Goal: Navigation & Orientation: Find specific page/section

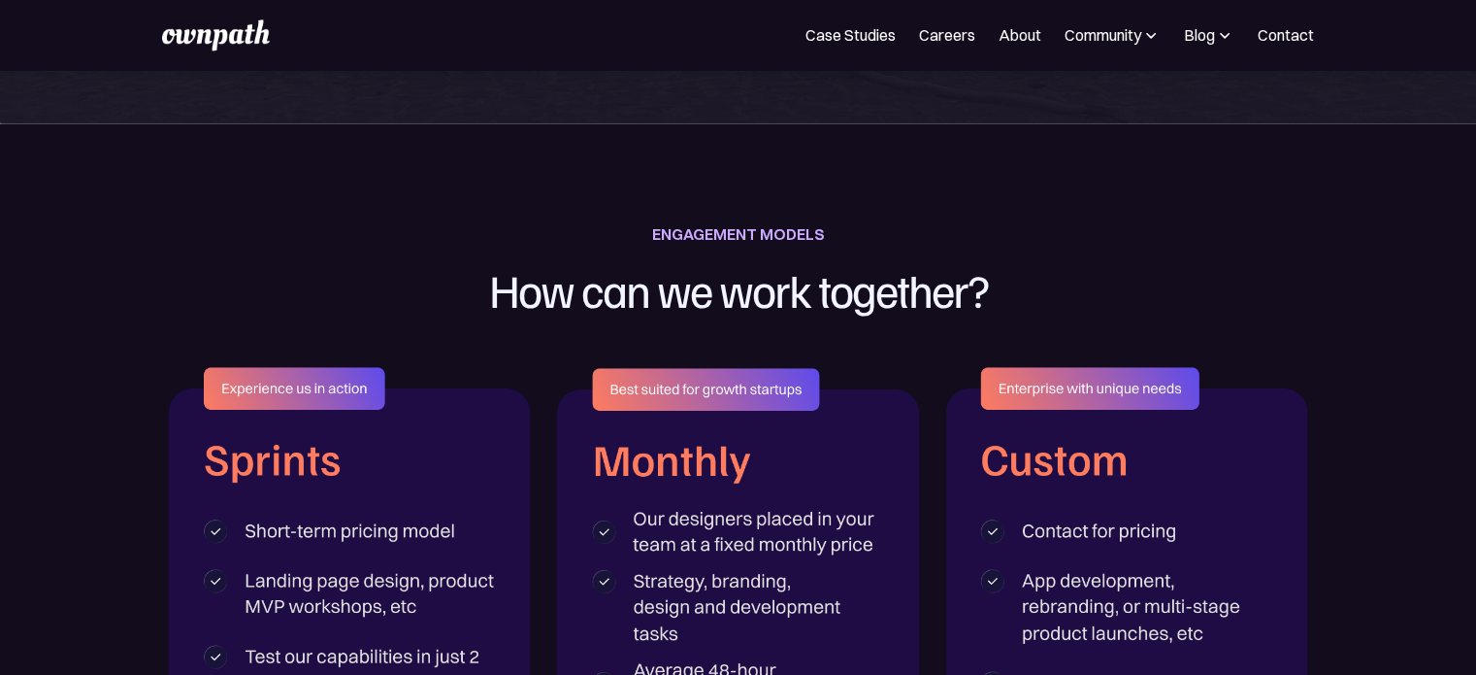
scroll to position [2912, 0]
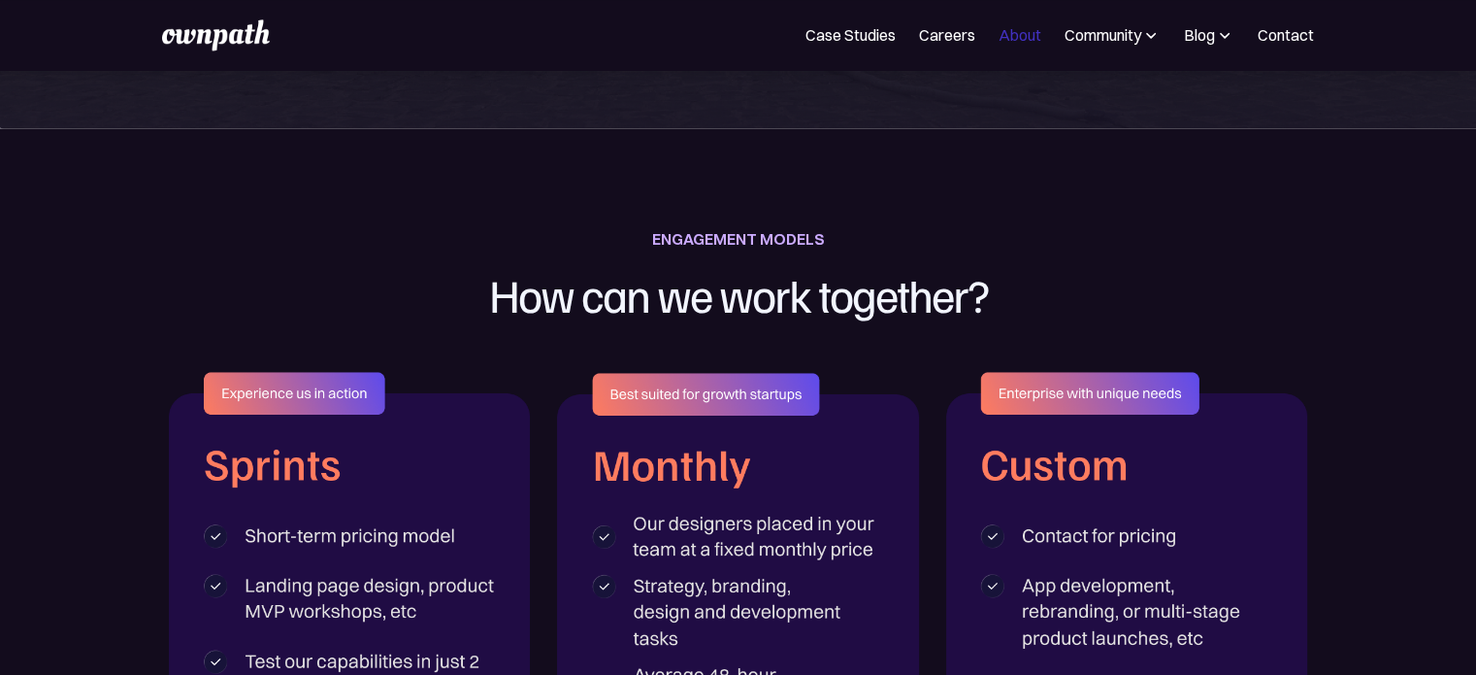
click at [1017, 38] on link "About" at bounding box center [1020, 34] width 43 height 23
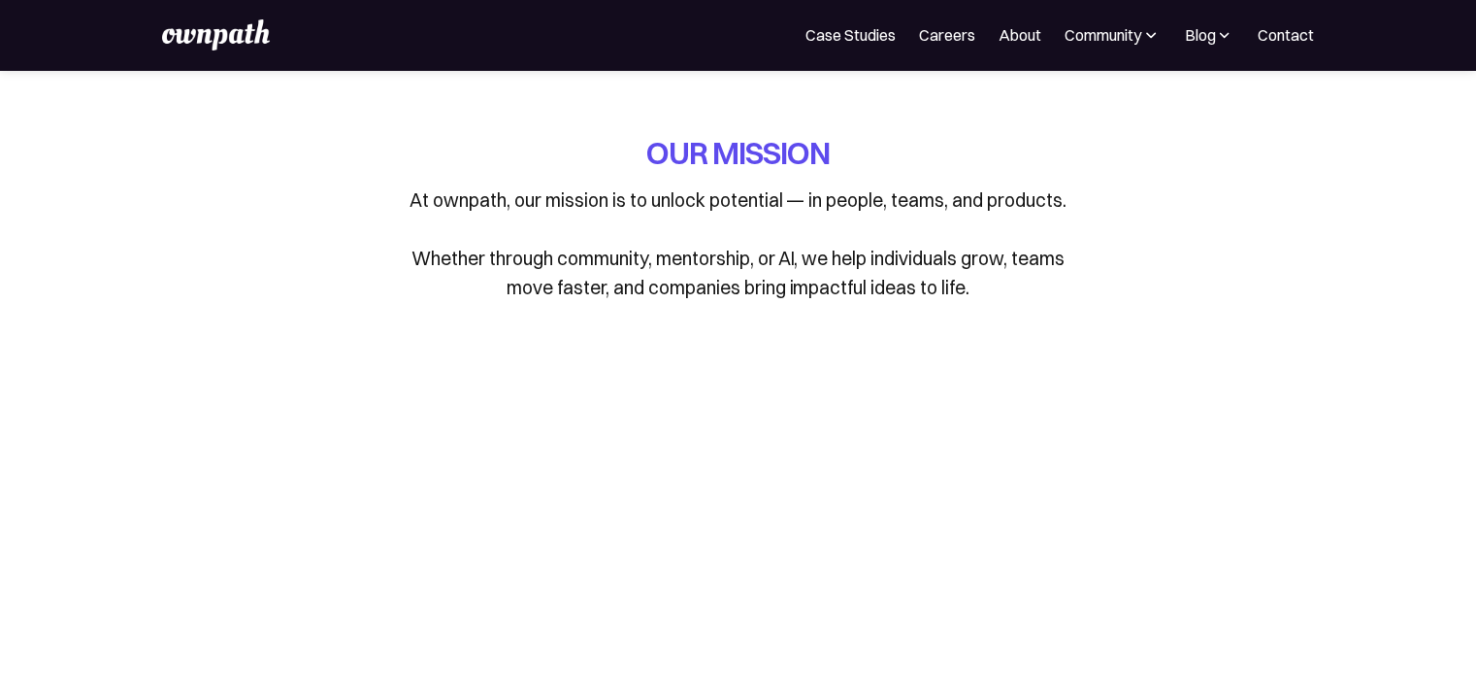
click at [846, 31] on link "Case Studies" at bounding box center [851, 34] width 90 height 23
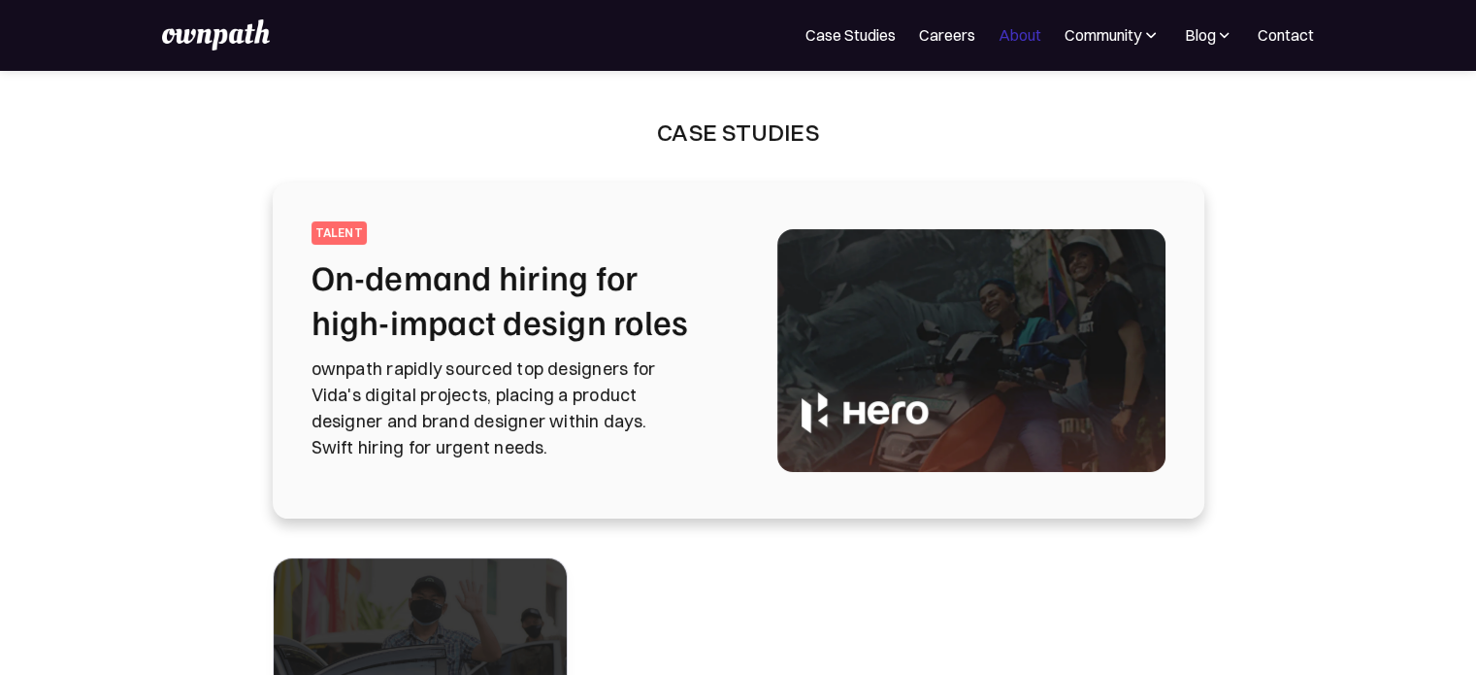
click at [1010, 33] on link "About" at bounding box center [1020, 34] width 43 height 23
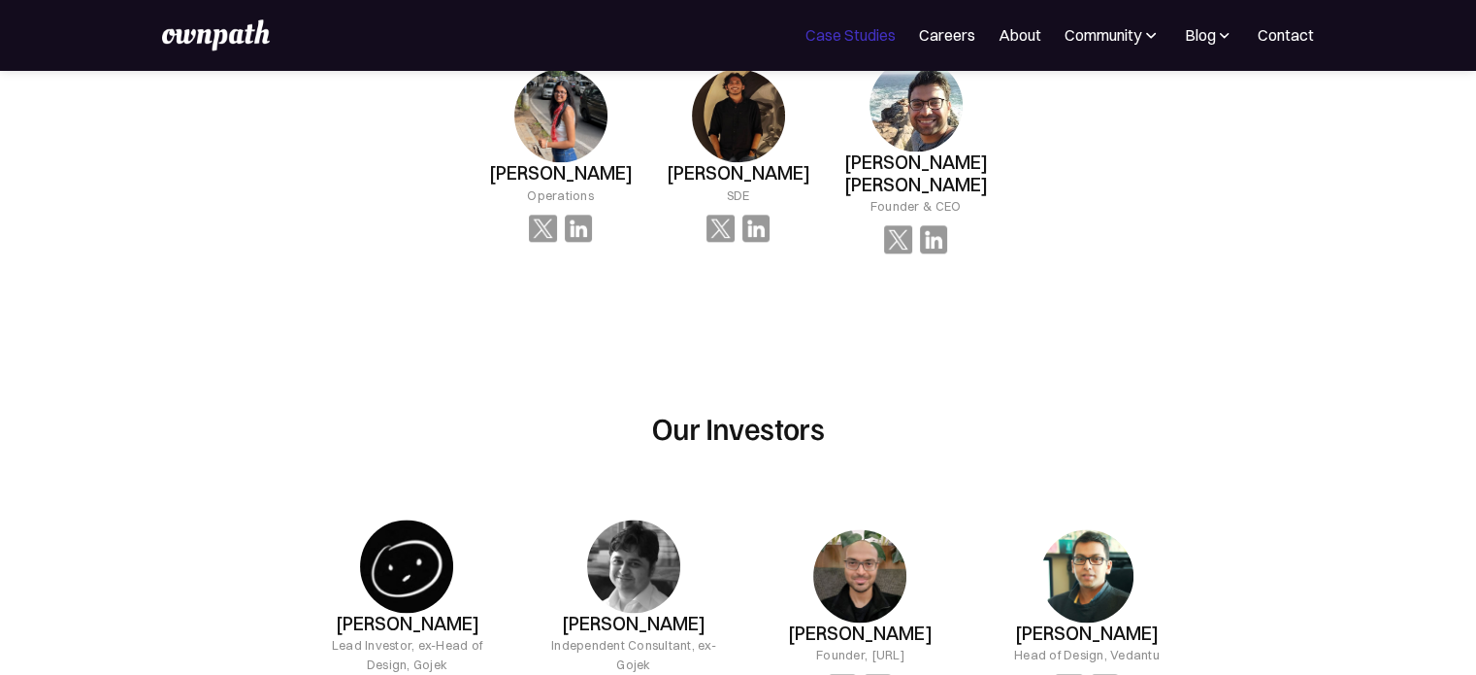
scroll to position [1941, 0]
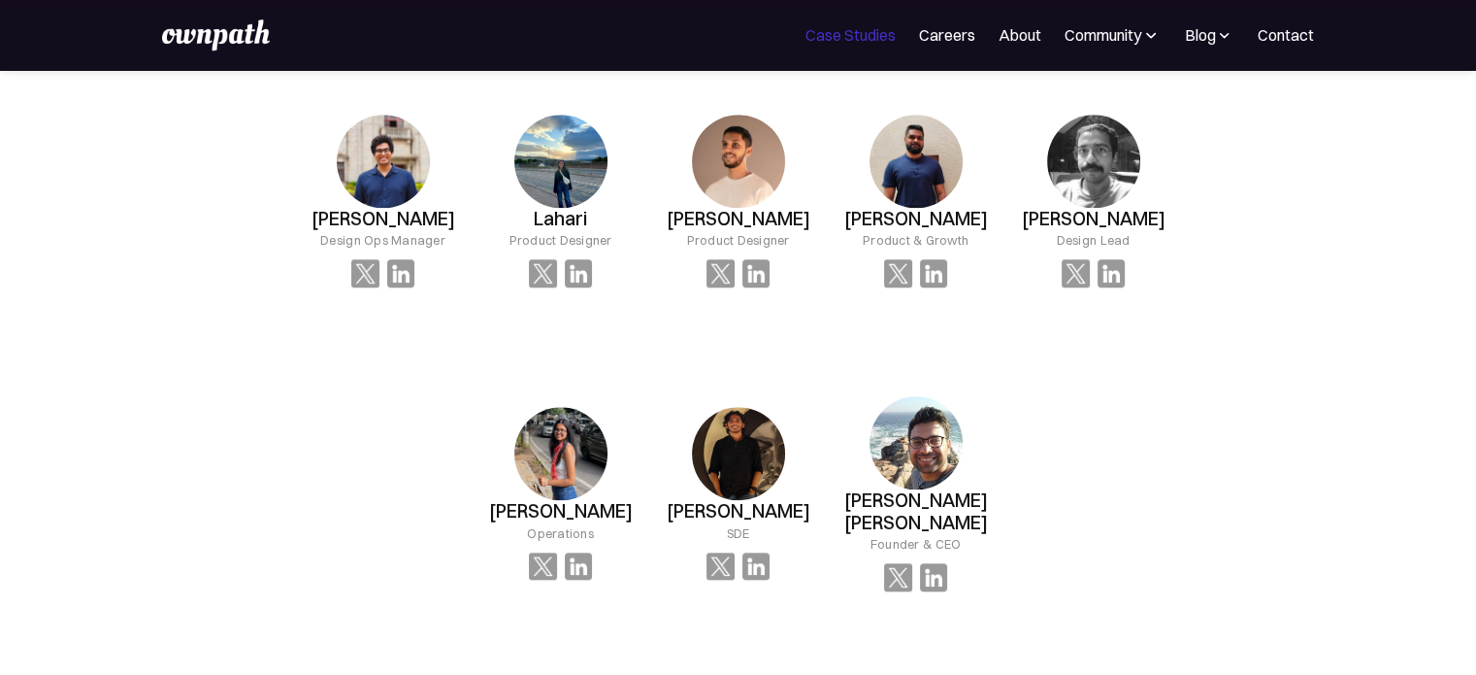
click at [843, 29] on link "Case Studies" at bounding box center [851, 34] width 90 height 23
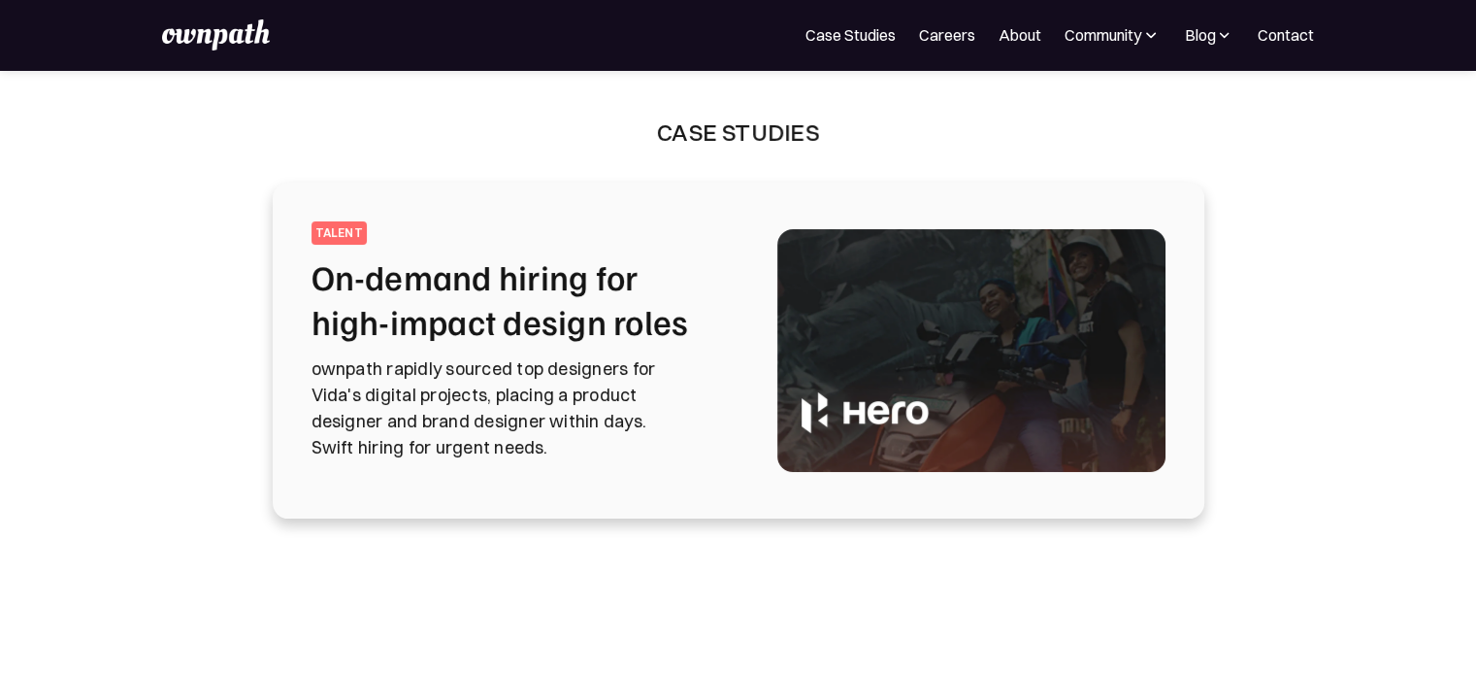
click at [721, 206] on div "featured talent On-demand hiring for high-impact design roles ownpath rapidly s…" at bounding box center [739, 350] width 932 height 336
click at [911, 362] on img at bounding box center [972, 350] width 388 height 243
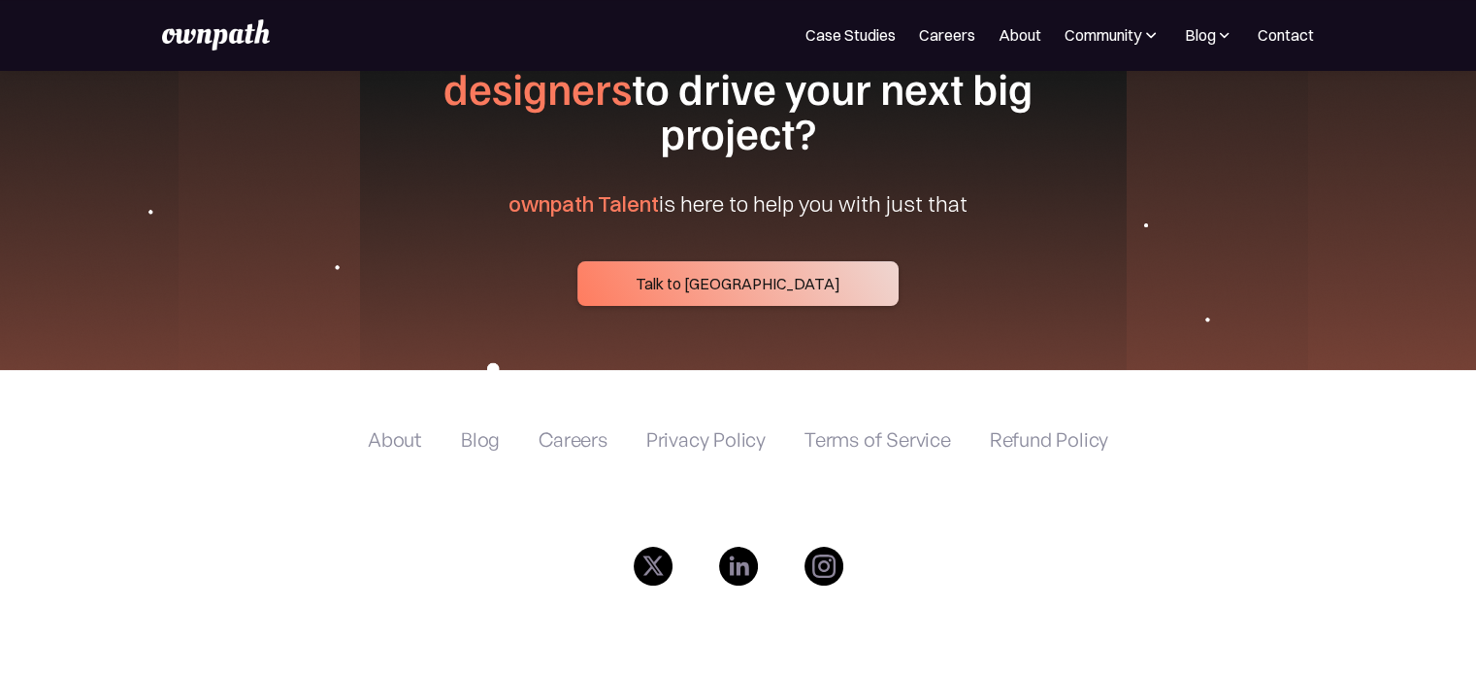
scroll to position [7765, 0]
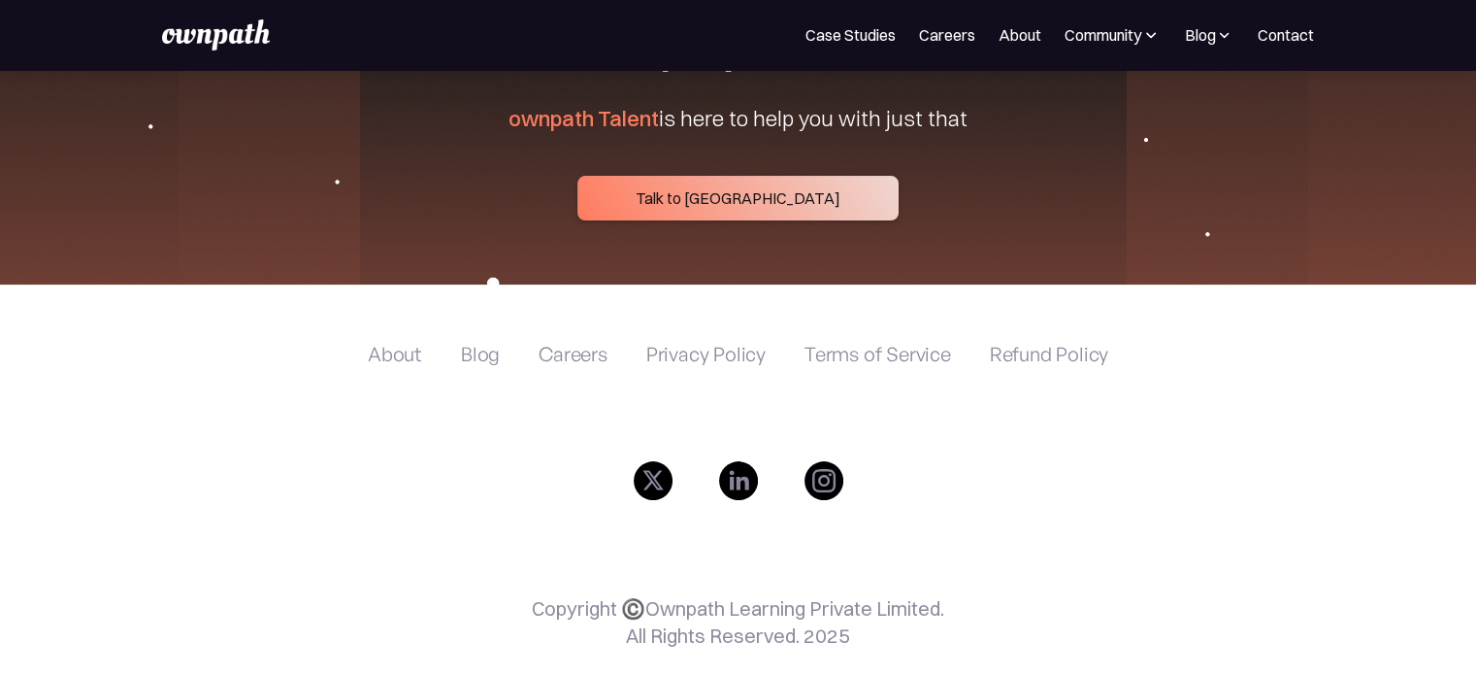
click at [490, 366] on div "Blog" at bounding box center [480, 354] width 39 height 23
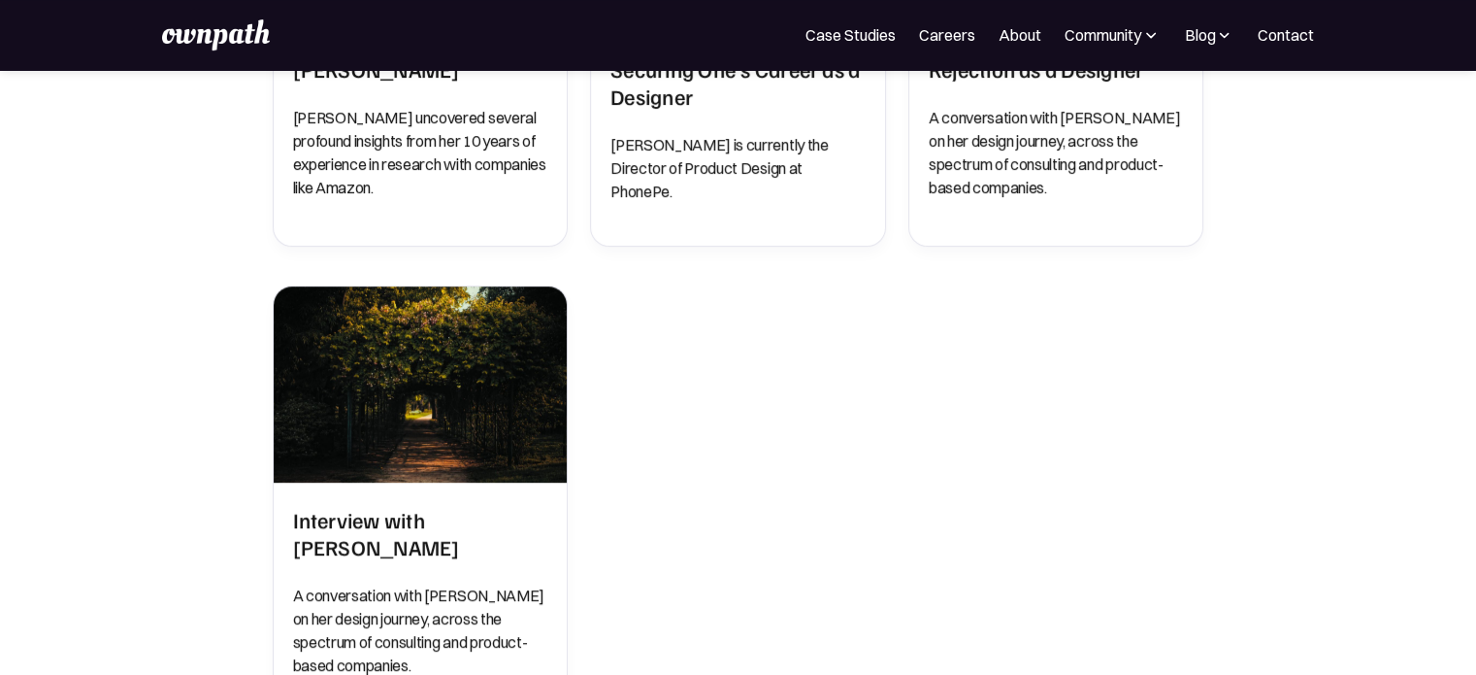
scroll to position [1574, 0]
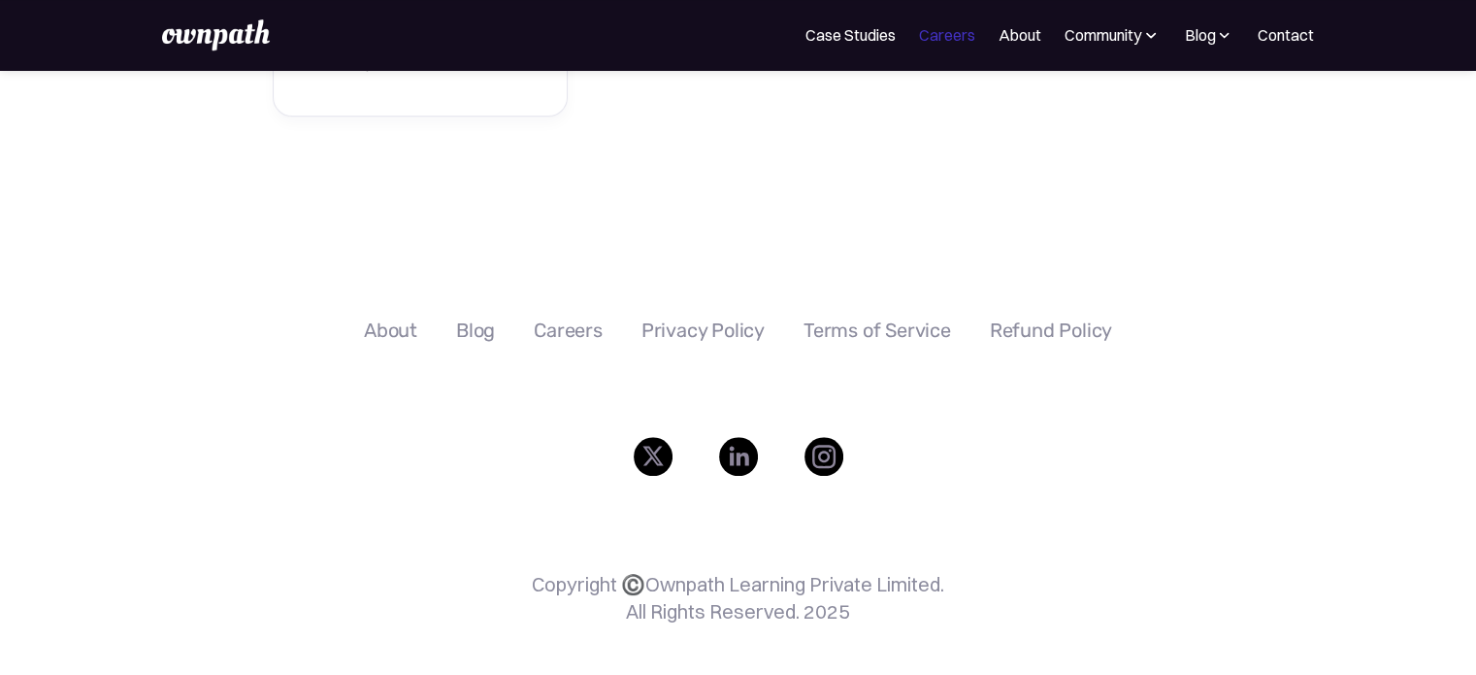
click at [942, 35] on link "Careers" at bounding box center [947, 34] width 56 height 23
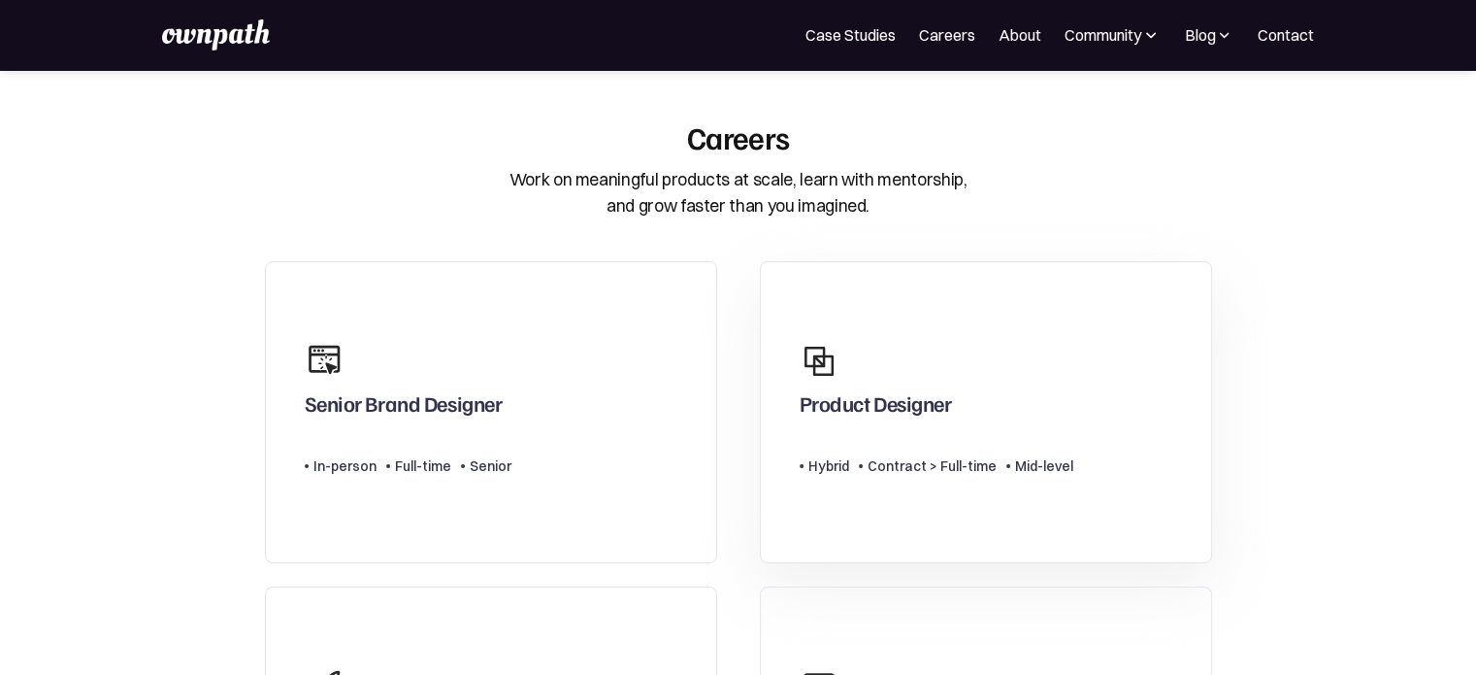
click at [1039, 348] on div "Product Designer" at bounding box center [937, 378] width 274 height 93
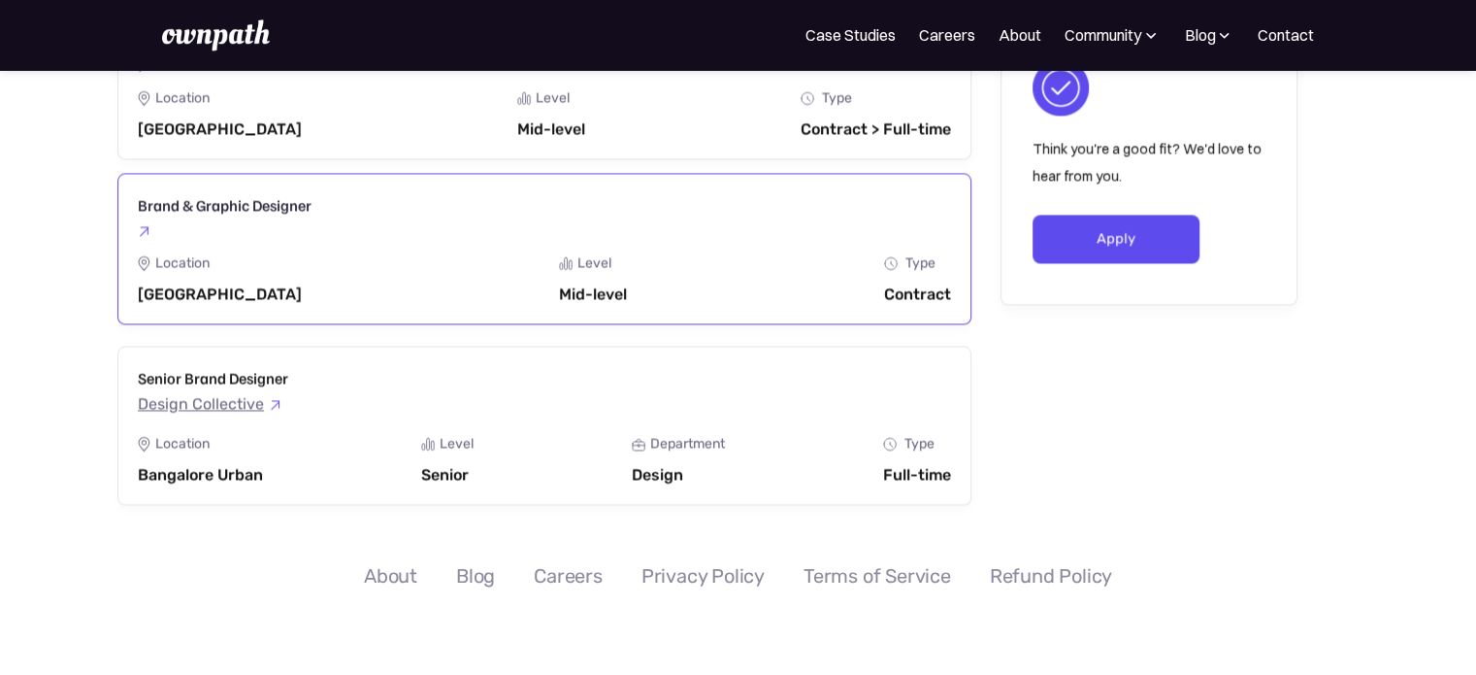
scroll to position [3073, 0]
